Goal: Navigation & Orientation: Find specific page/section

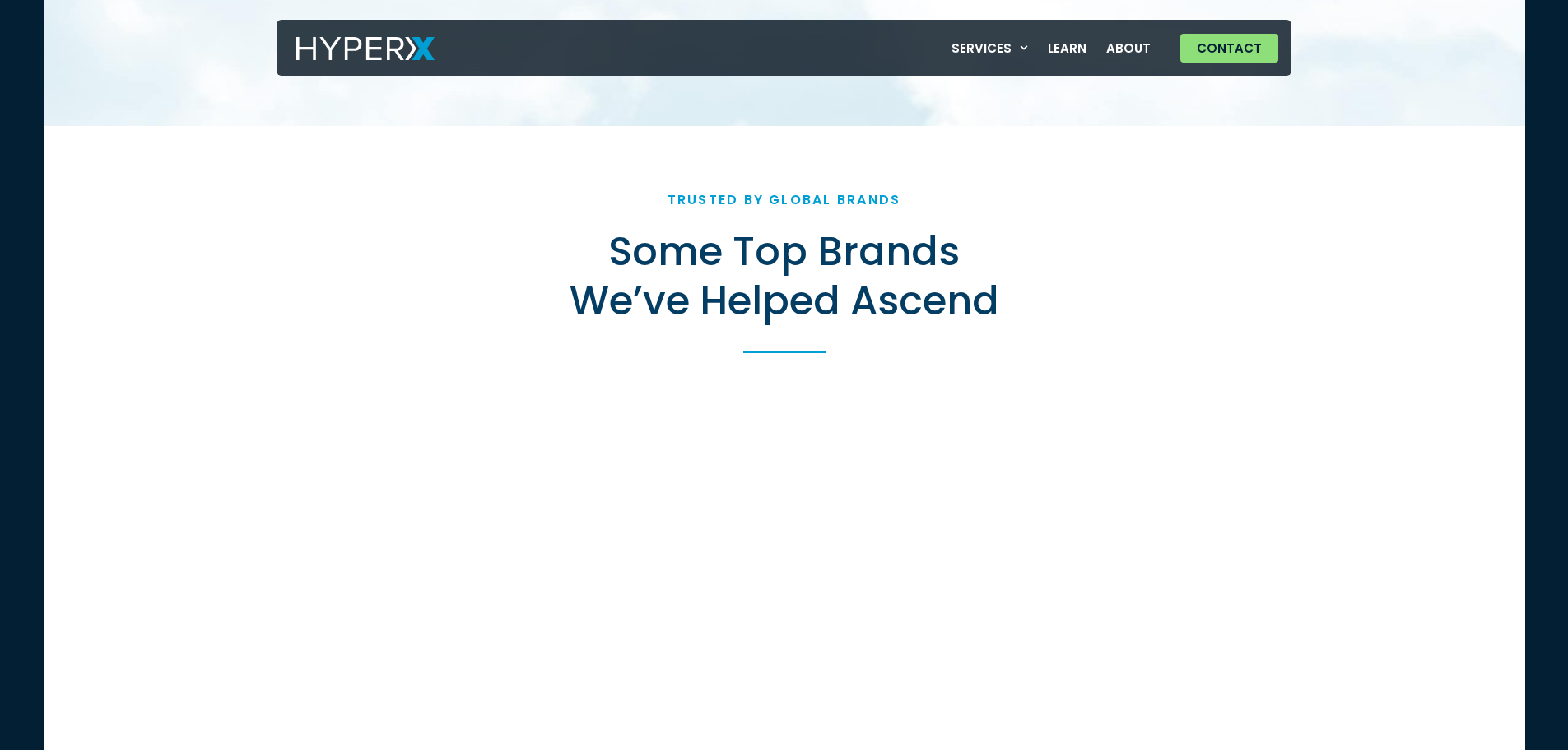
scroll to position [5113, 0]
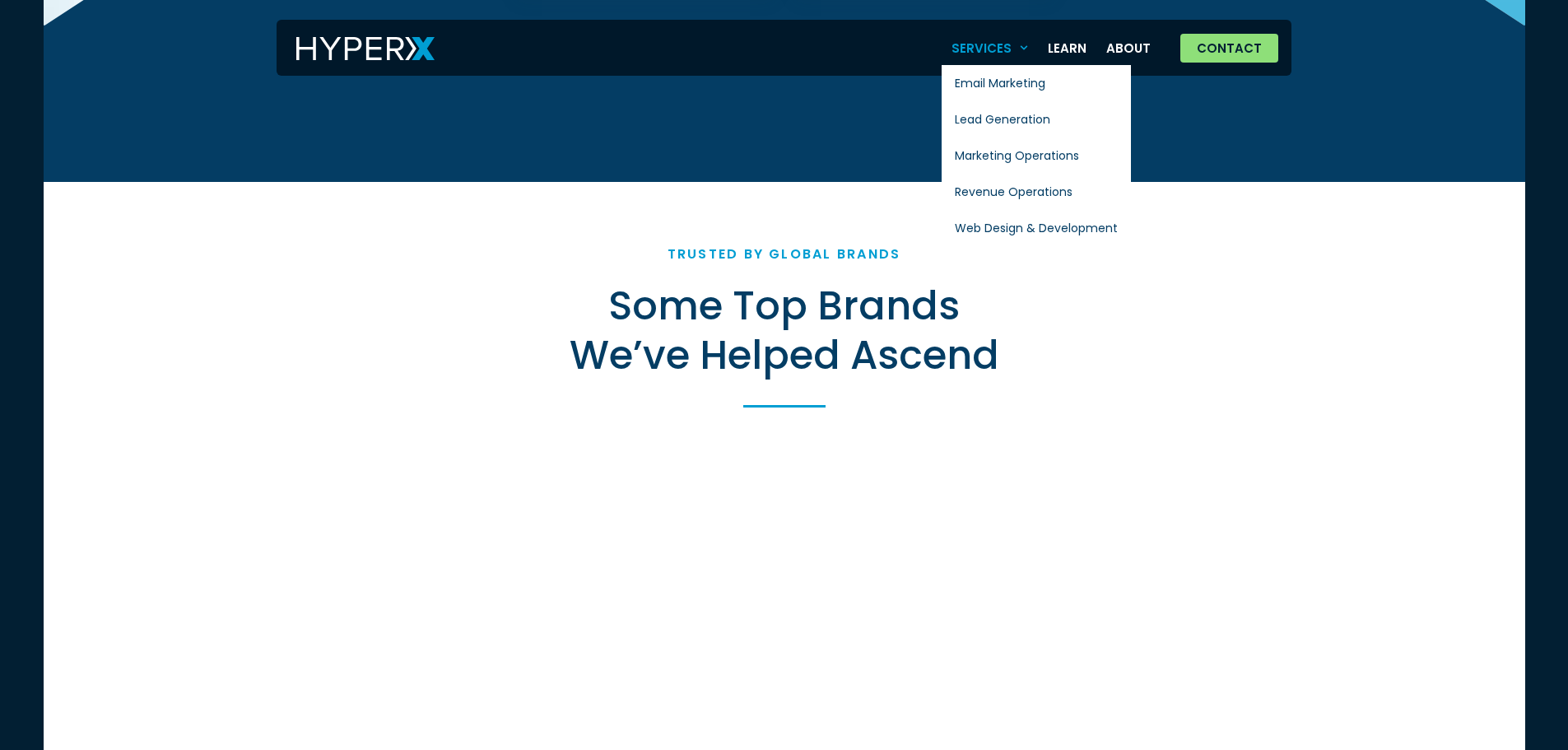
click at [1016, 53] on link "Services" at bounding box center [990, 48] width 98 height 34
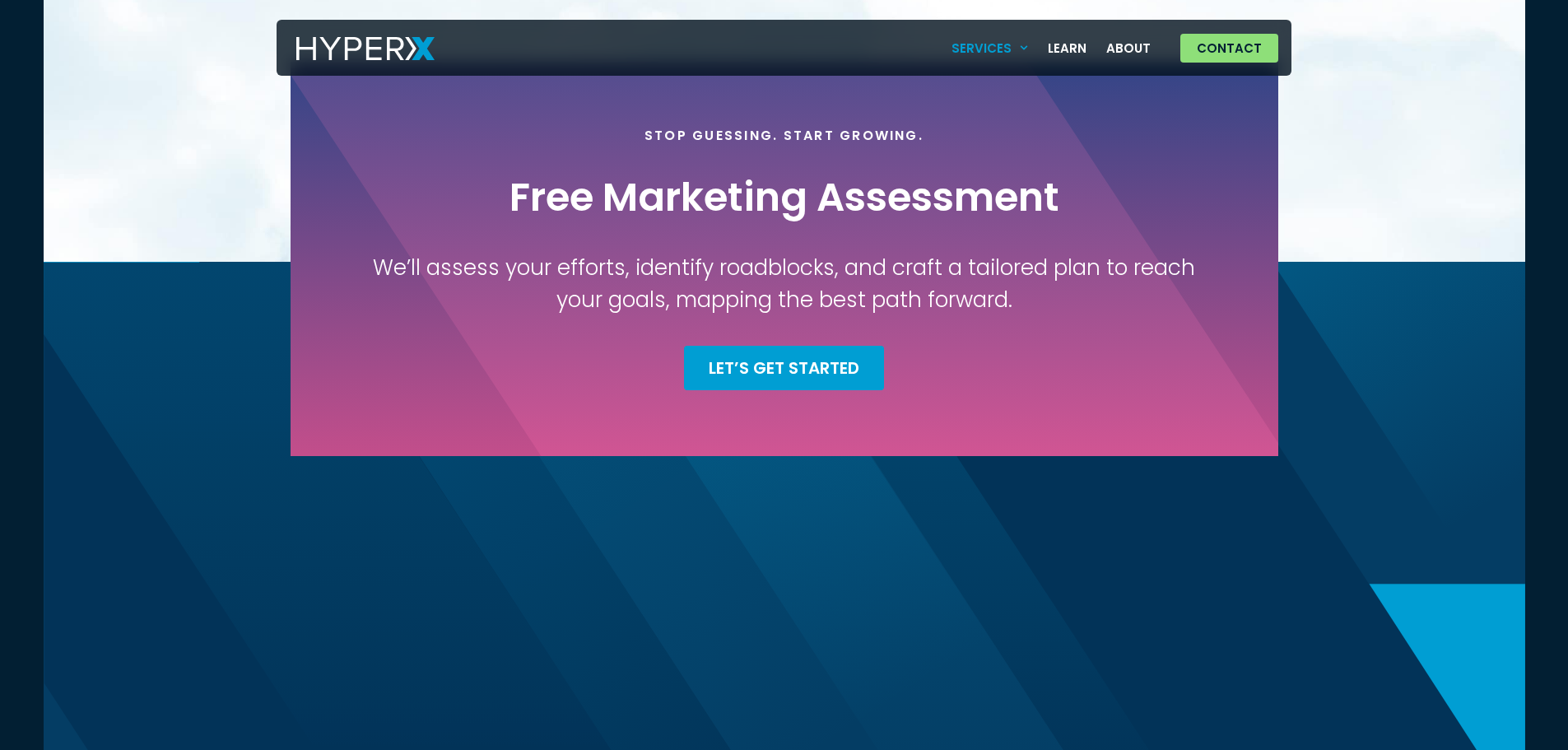
scroll to position [1455, 0]
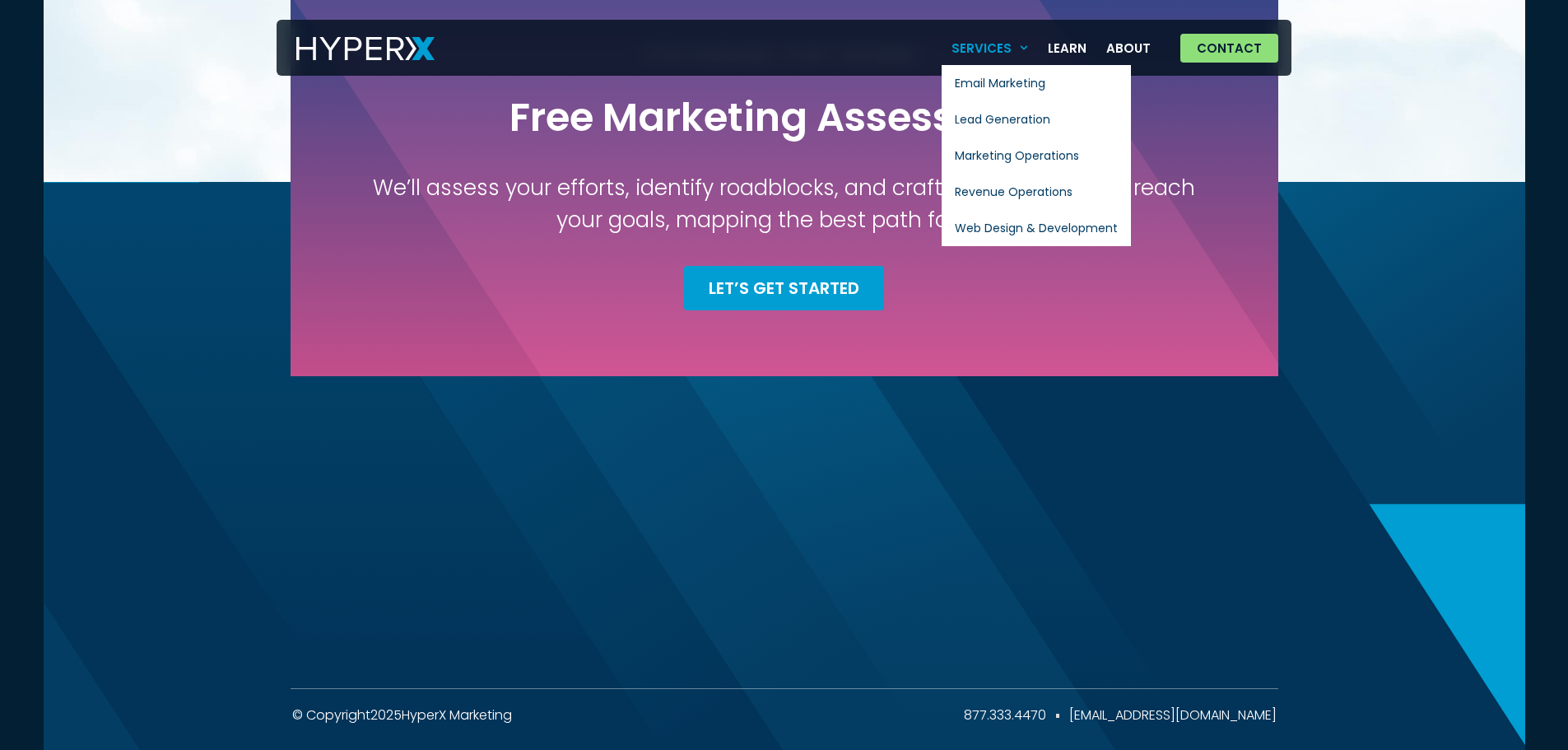
click at [1029, 59] on span "Menu" at bounding box center [1020, 48] width 18 height 25
